Goal: Task Accomplishment & Management: Manage account settings

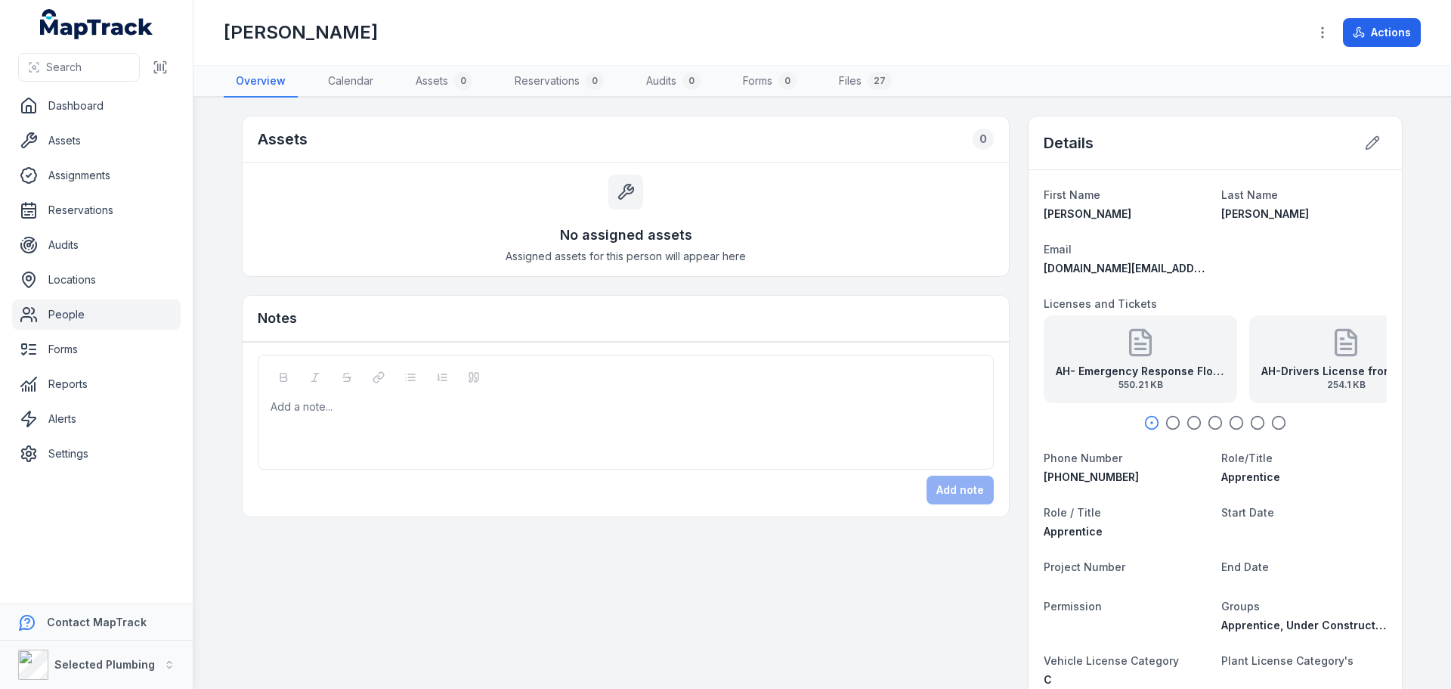
click at [80, 311] on link "People" at bounding box center [96, 314] width 169 height 30
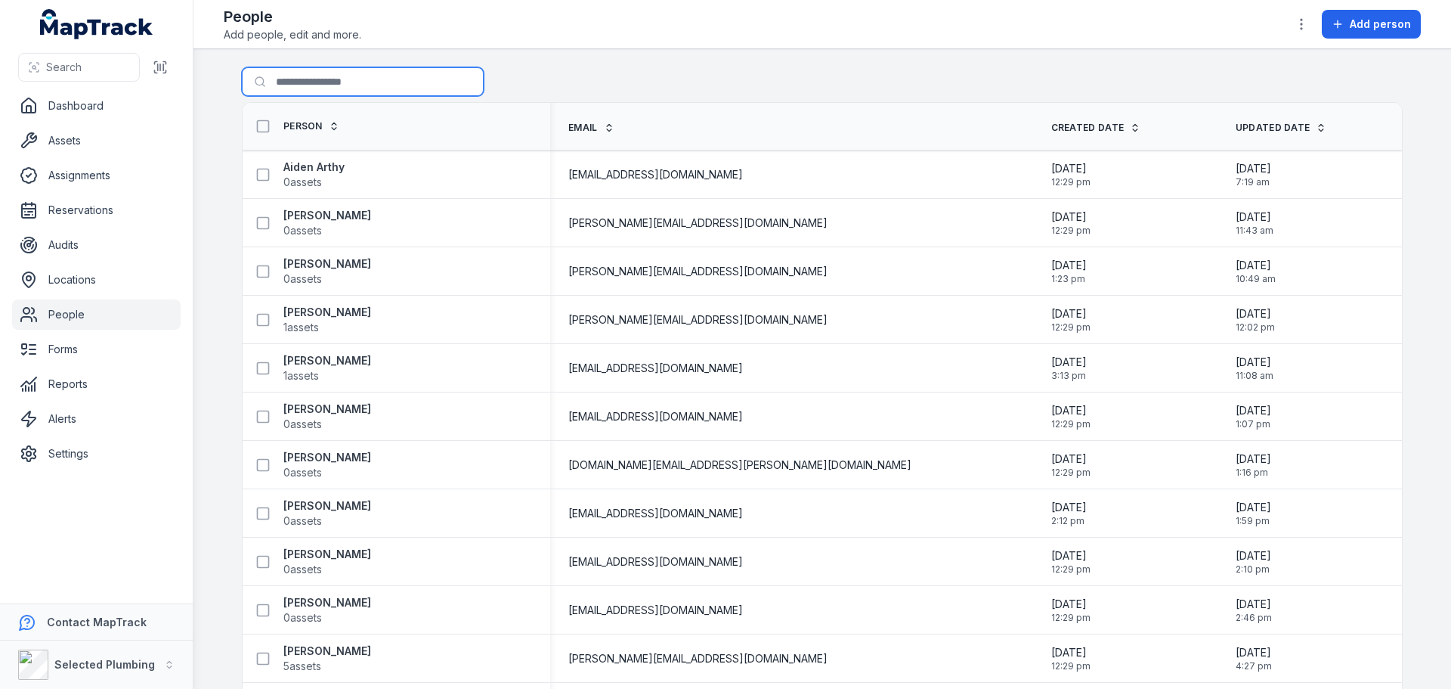
click at [345, 85] on input "Search for people" at bounding box center [363, 81] width 242 height 29
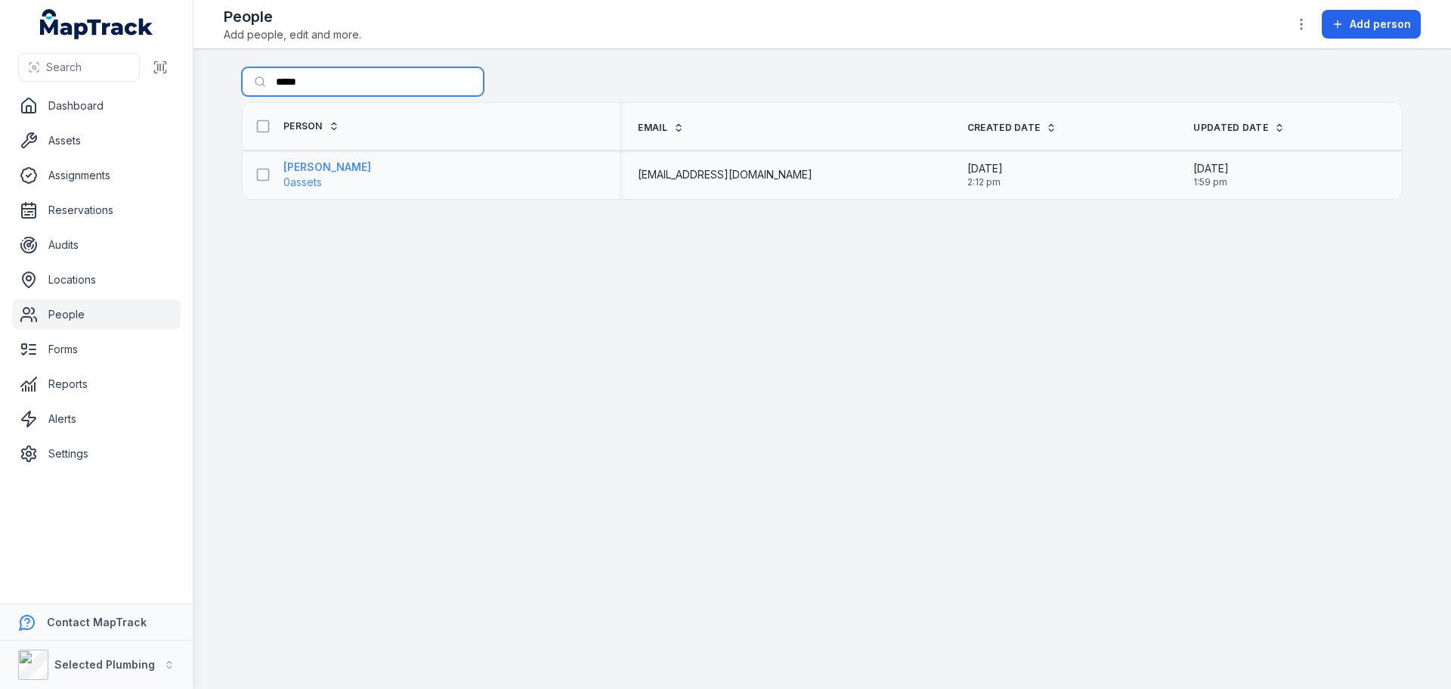
type input "*****"
click at [351, 164] on strong "[PERSON_NAME]" at bounding box center [327, 166] width 88 height 15
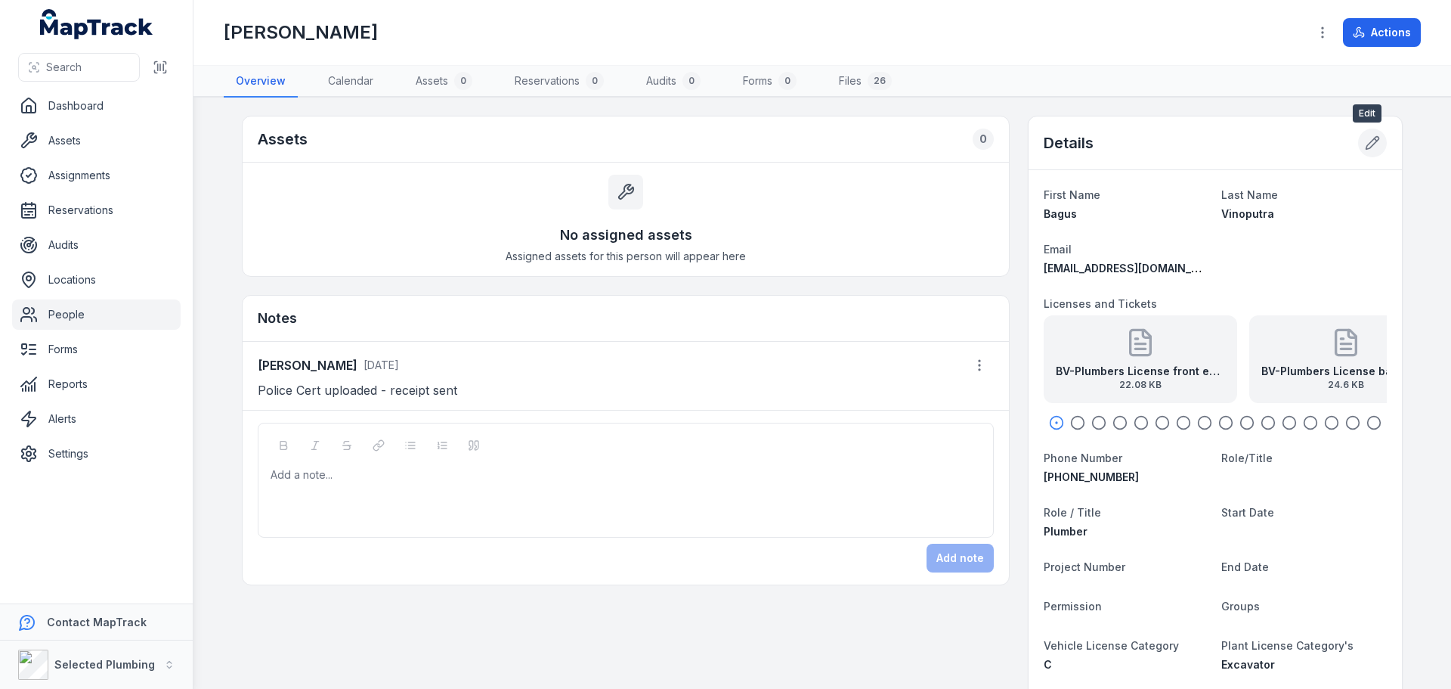
click at [1366, 150] on icon at bounding box center [1372, 143] width 13 height 13
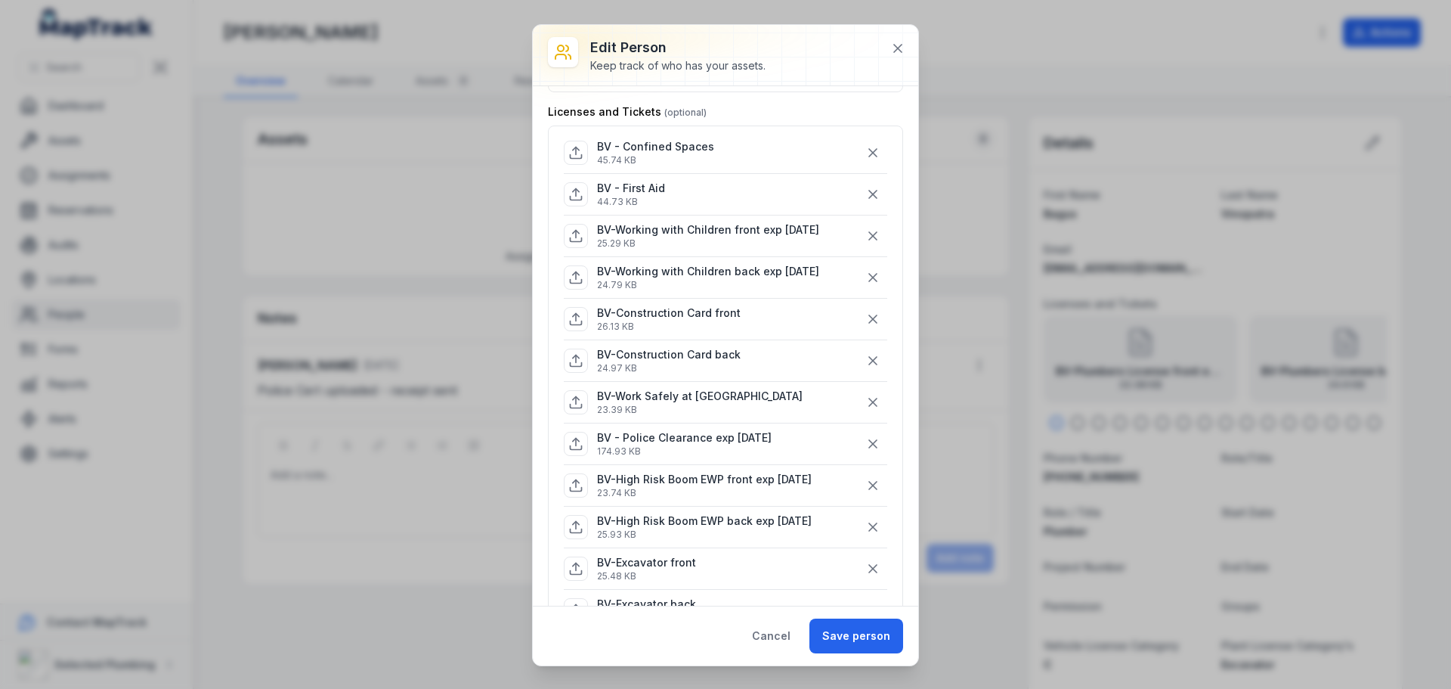
scroll to position [76, 0]
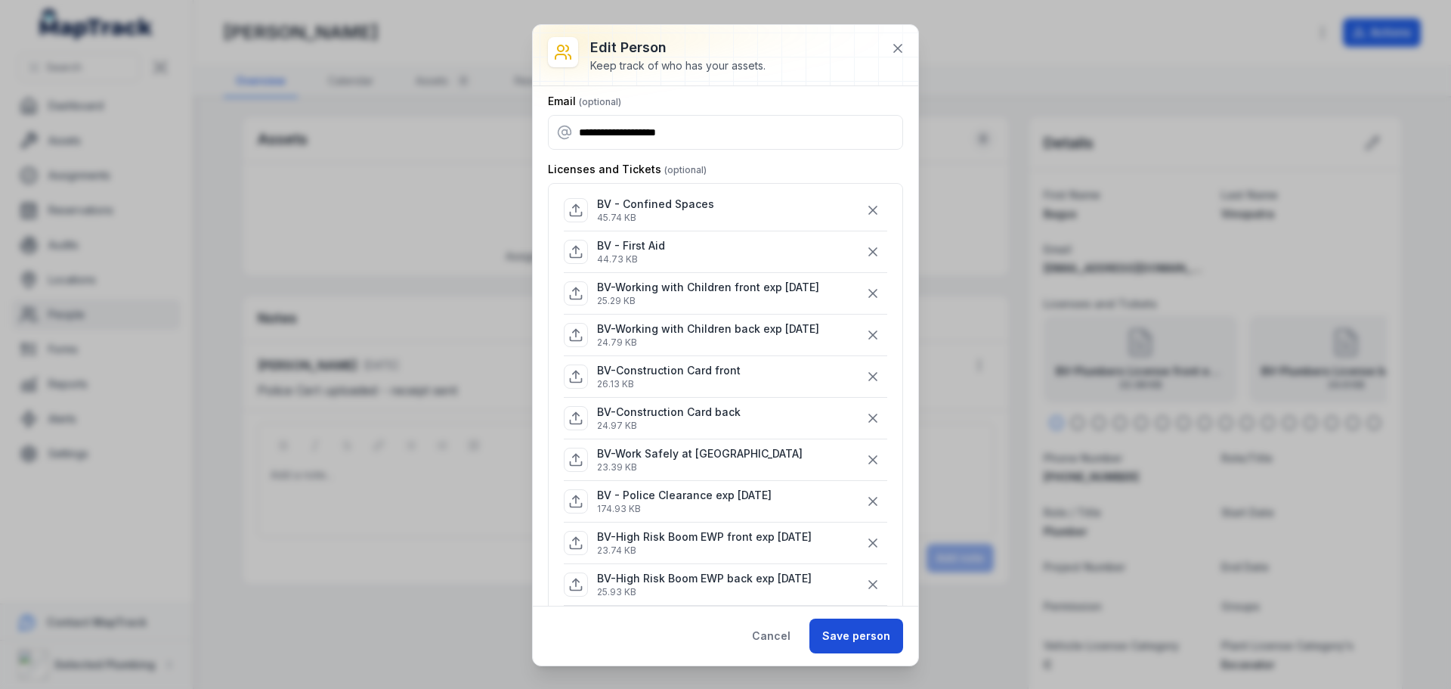
click at [828, 627] on button "Save person" at bounding box center [856, 635] width 94 height 35
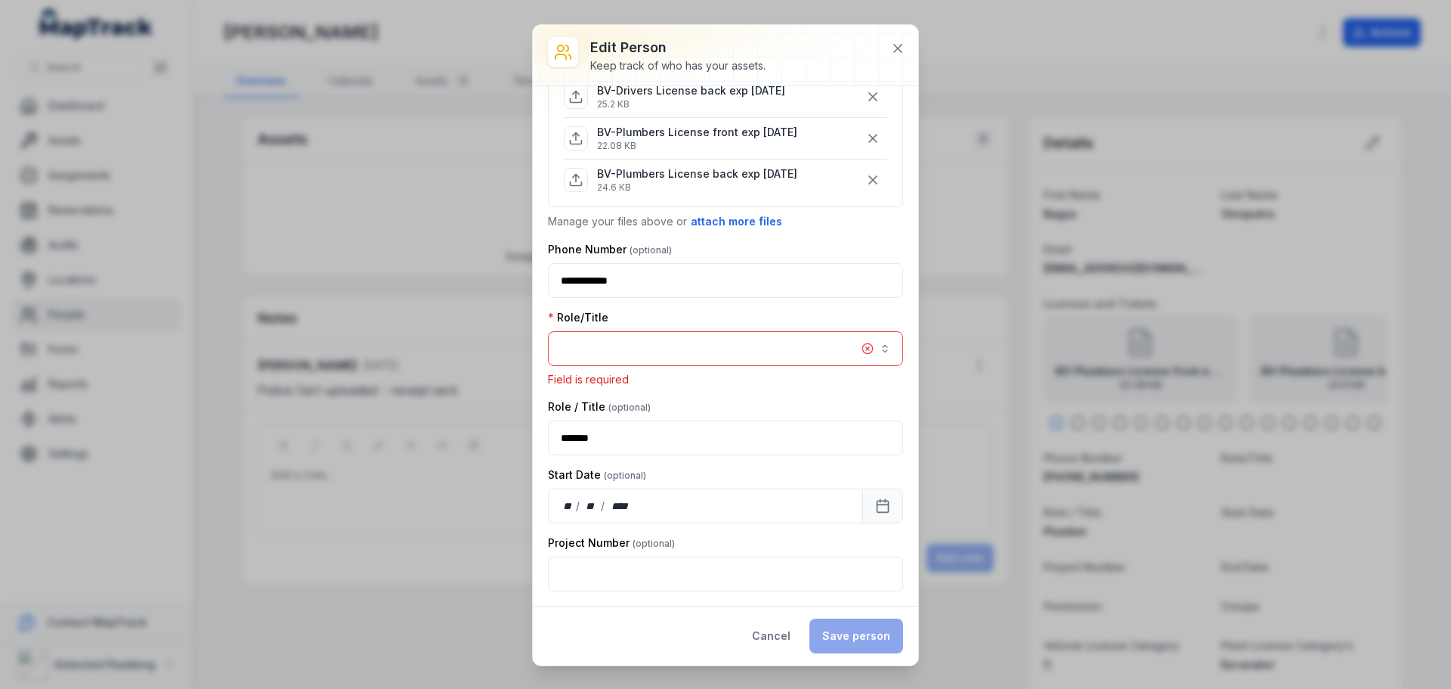
scroll to position [732, 0]
click at [651, 342] on button "button" at bounding box center [725, 345] width 355 height 35
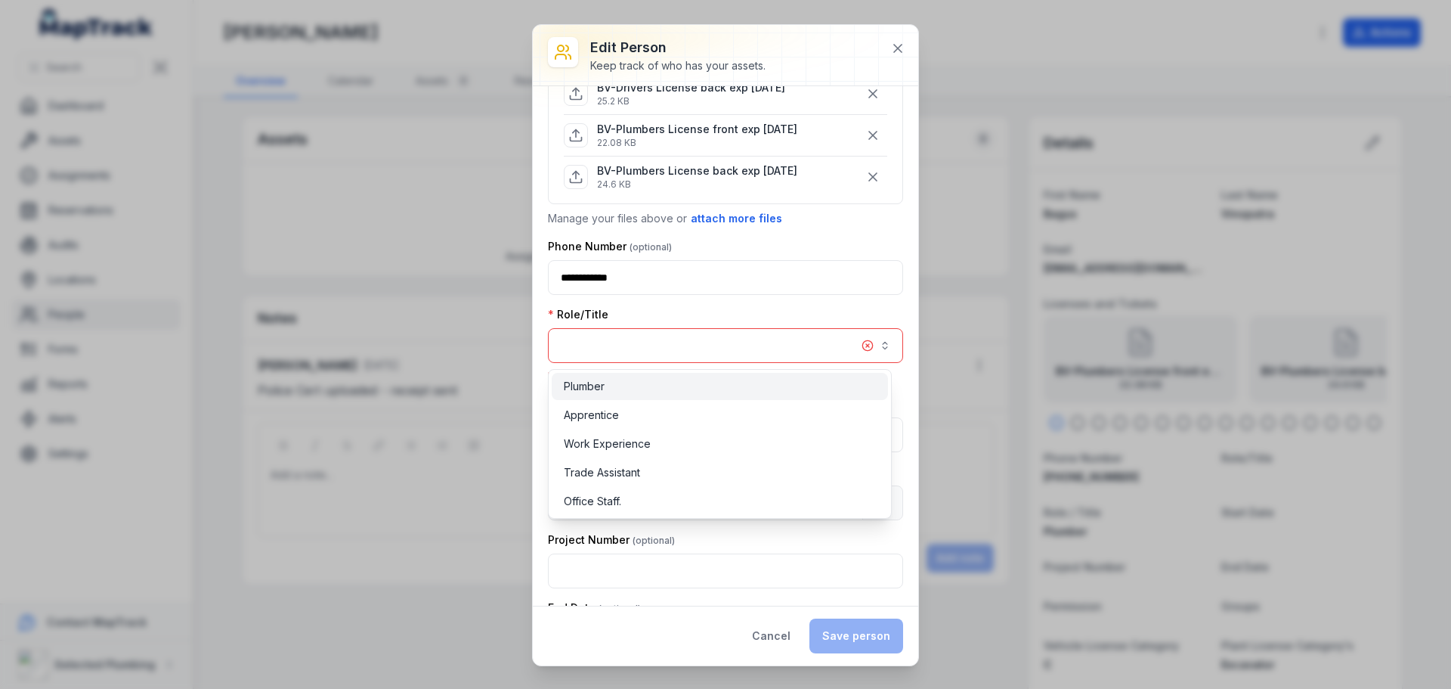
click at [632, 382] on div "Plumber" at bounding box center [720, 386] width 312 height 15
click at [728, 312] on div "Role/Title Plumber *******" at bounding box center [725, 335] width 355 height 56
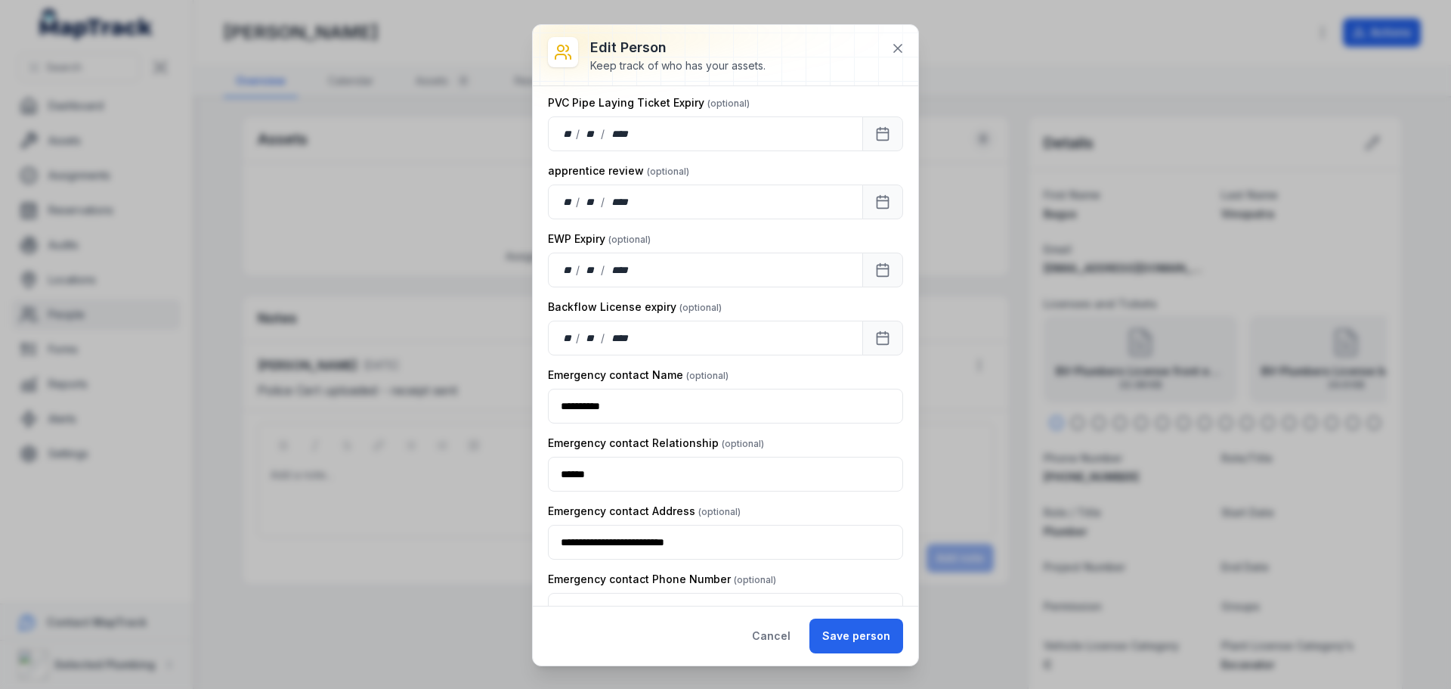
scroll to position [2205, 0]
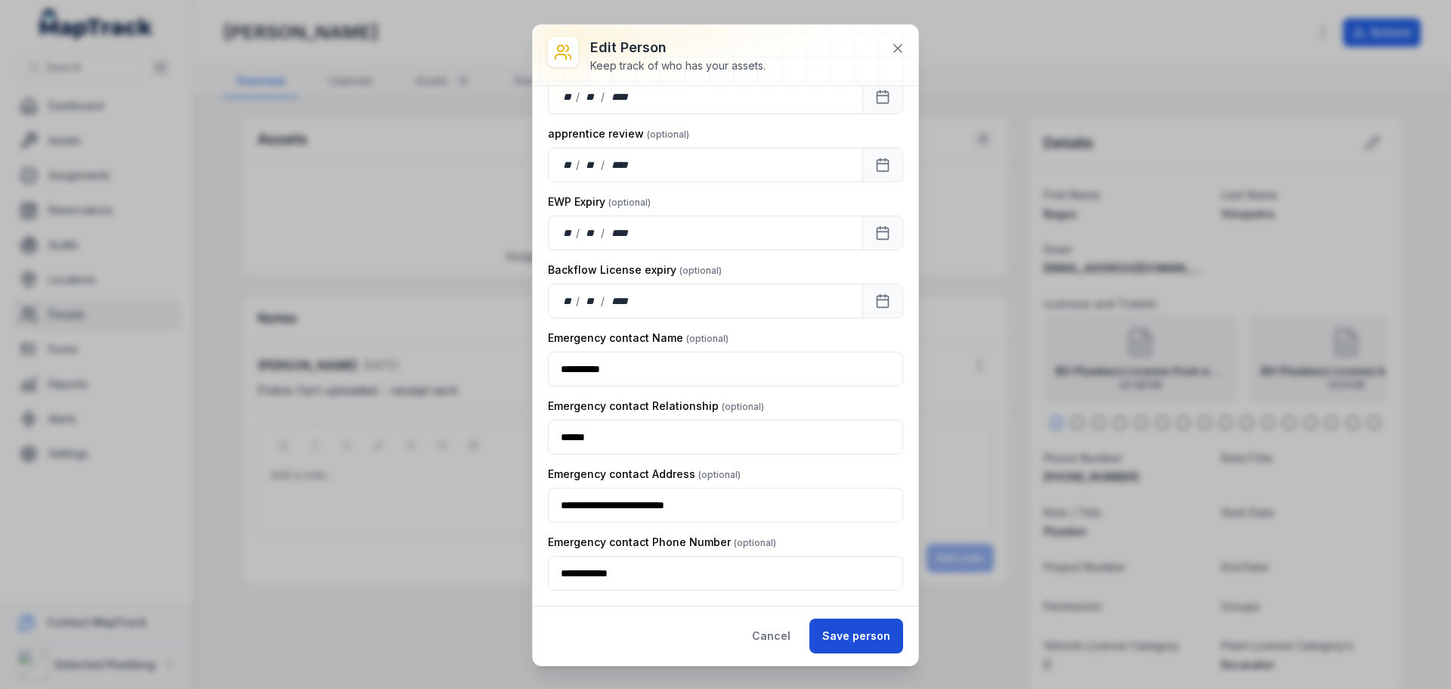
click at [841, 634] on button "Save person" at bounding box center [856, 635] width 94 height 35
